Goal: Check status: Check status

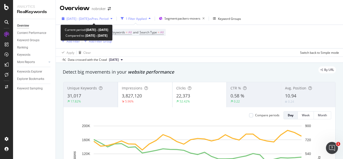
click at [89, 18] on span "[DATE] - [DATE]" at bounding box center [77, 19] width 22 height 4
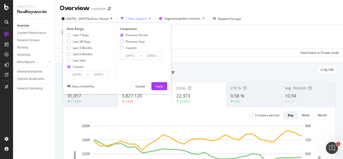
click at [85, 75] on input "[DATE]" at bounding box center [77, 74] width 20 height 7
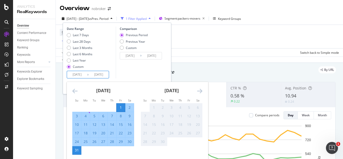
click at [86, 142] on div "25" at bounding box center [85, 141] width 9 height 5
type input "[DATE]"
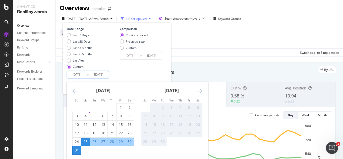
click at [78, 149] on div "31" at bounding box center [76, 149] width 9 height 5
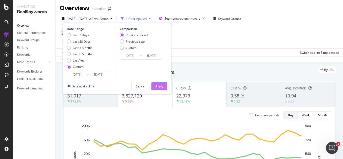
click at [157, 87] on div "Apply" at bounding box center [159, 86] width 8 height 4
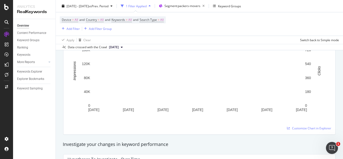
scroll to position [22, 0]
